Goal: Information Seeking & Learning: Learn about a topic

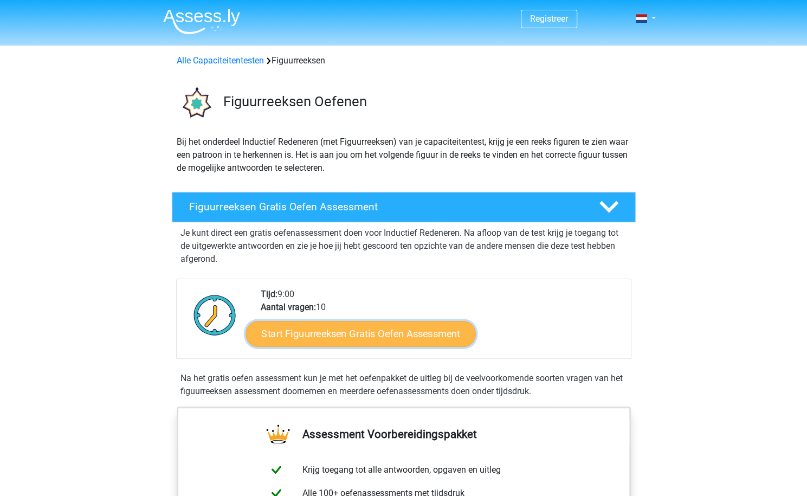
click at [366, 331] on link "Start Figuurreeksen Gratis Oefen Assessment" at bounding box center [361, 333] width 230 height 26
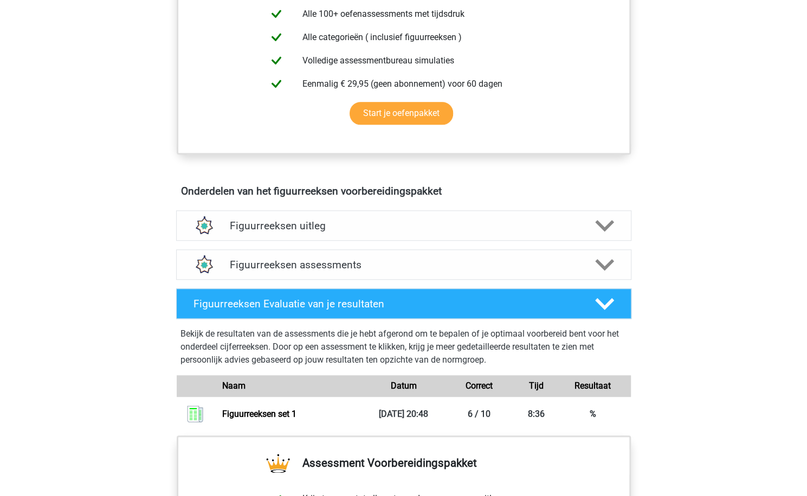
scroll to position [772, 0]
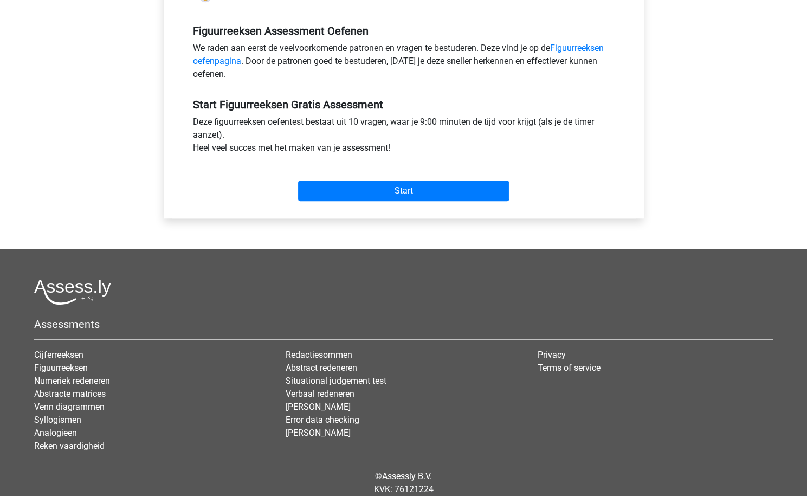
scroll to position [359, 0]
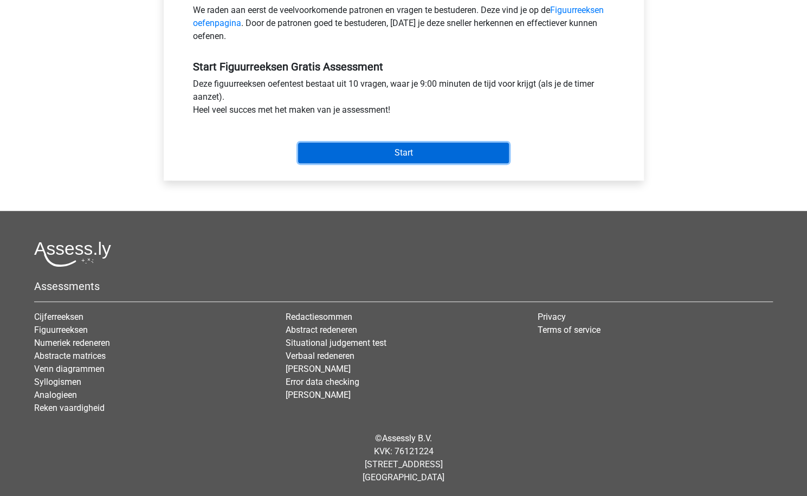
click at [430, 151] on input "Start" at bounding box center [403, 153] width 211 height 21
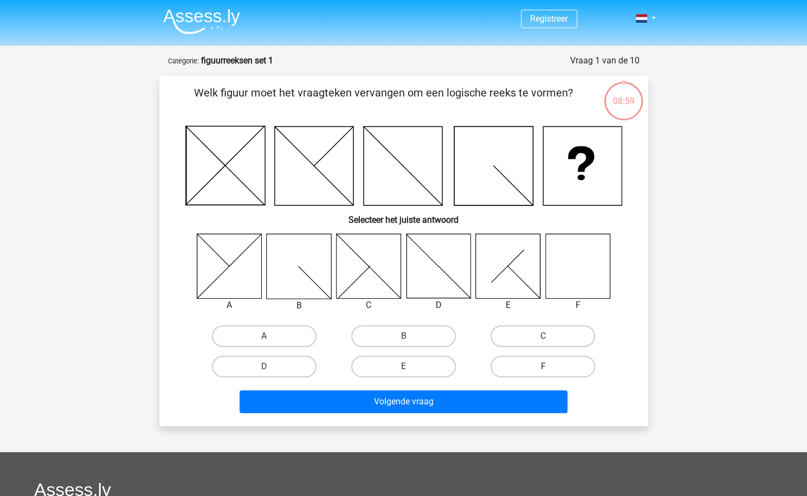
click at [537, 364] on label "F" at bounding box center [543, 367] width 105 height 22
click at [543, 366] on input "F" at bounding box center [546, 369] width 7 height 7
radio input "true"
click at [480, 415] on div "Volgende vraag" at bounding box center [404, 403] width 418 height 27
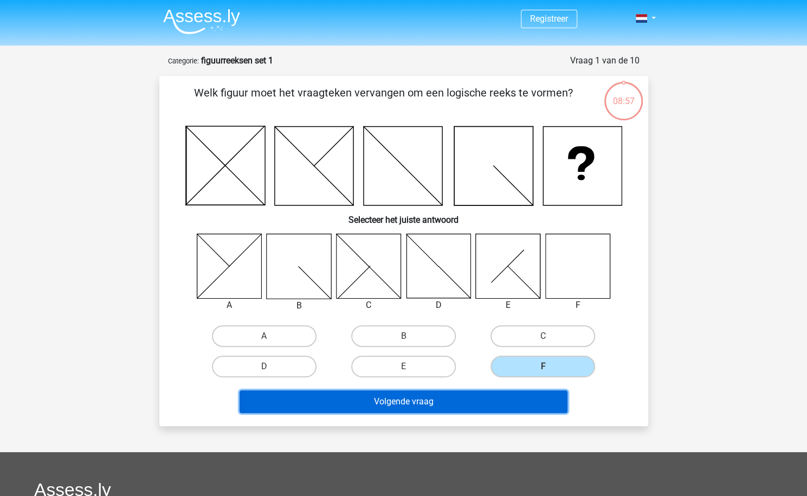
click at [465, 396] on button "Volgende vraag" at bounding box center [404, 401] width 328 height 23
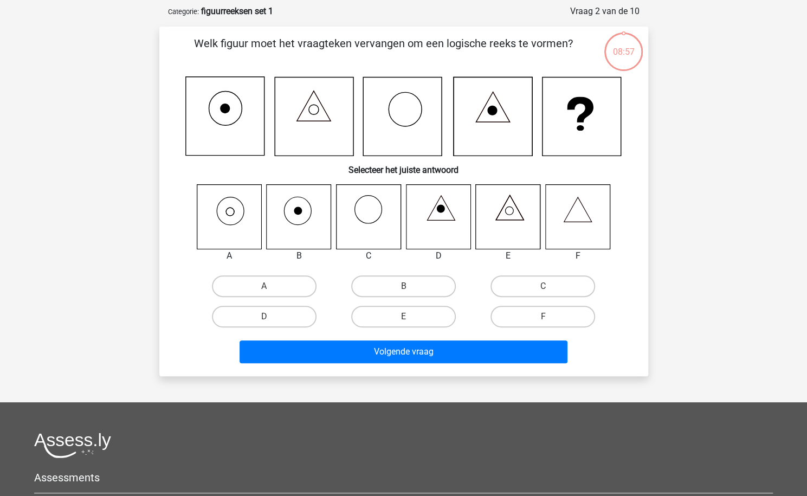
scroll to position [54, 0]
